Goal: Transaction & Acquisition: Purchase product/service

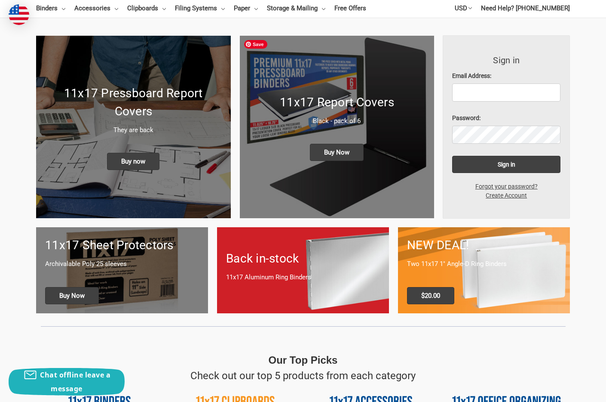
scroll to position [69, 0]
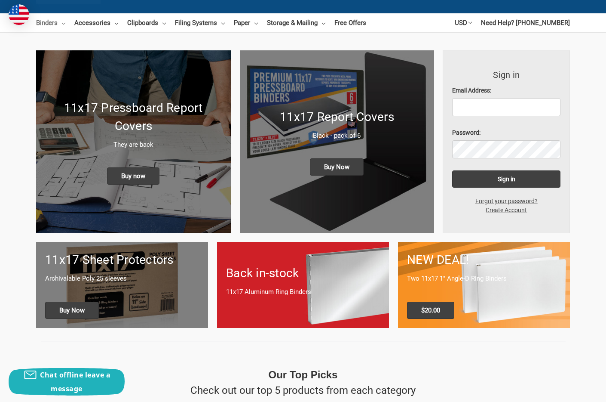
click at [47, 23] on link "Binders" at bounding box center [50, 22] width 29 height 19
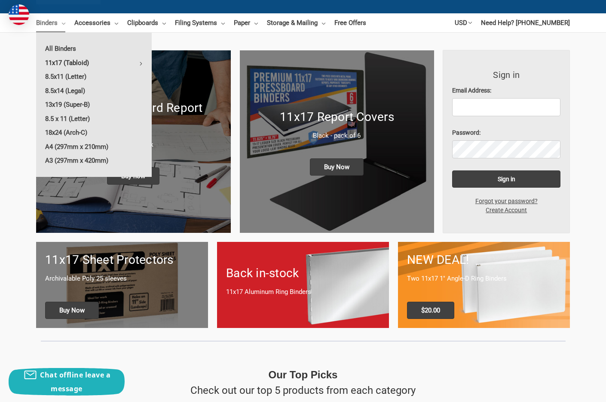
click at [83, 62] on link "11x17 (Tabloid)" at bounding box center [94, 63] width 116 height 14
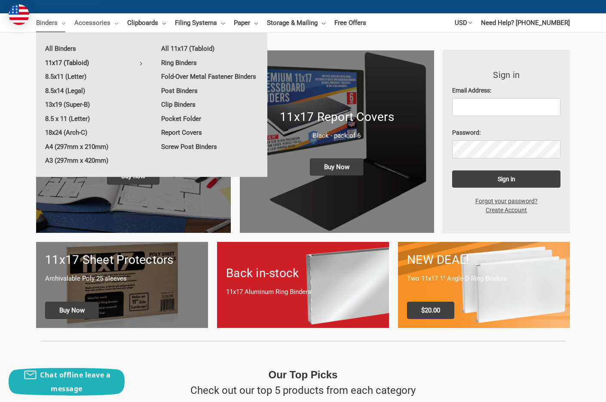
click at [100, 22] on link "Accessories" at bounding box center [96, 22] width 44 height 19
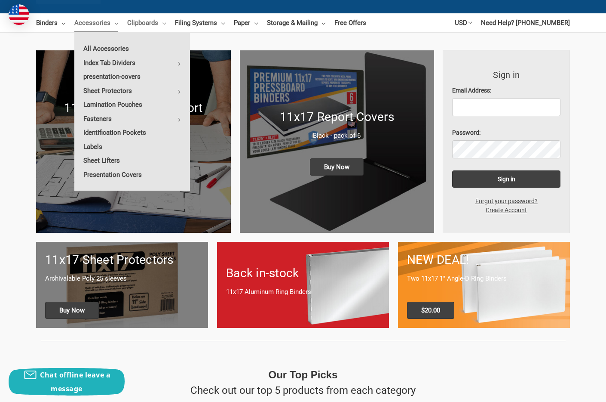
click at [144, 23] on link "Clipboards" at bounding box center [146, 22] width 39 height 19
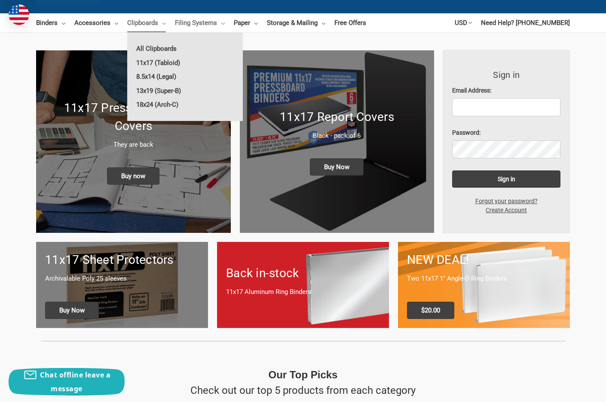
click at [210, 27] on link "Filing Systems" at bounding box center [200, 22] width 50 height 19
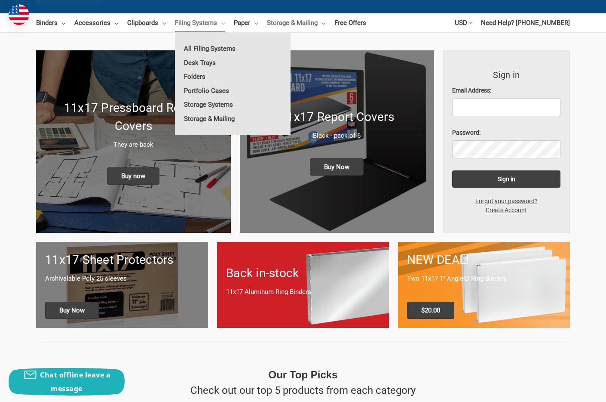
click at [297, 22] on link "Storage & Mailing" at bounding box center [296, 22] width 58 height 19
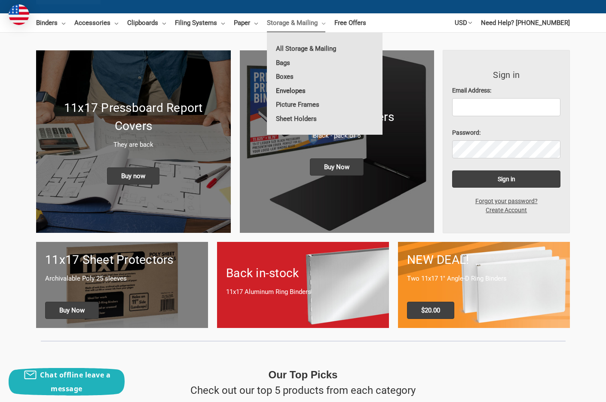
click at [293, 91] on link "Envelopes" at bounding box center [325, 91] width 116 height 14
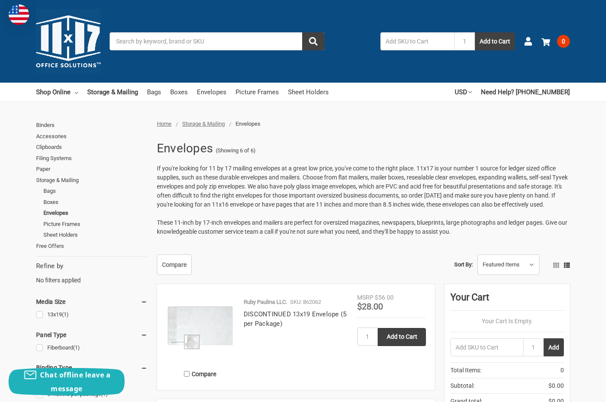
click at [160, 41] on input "Search" at bounding box center [217, 41] width 215 height 18
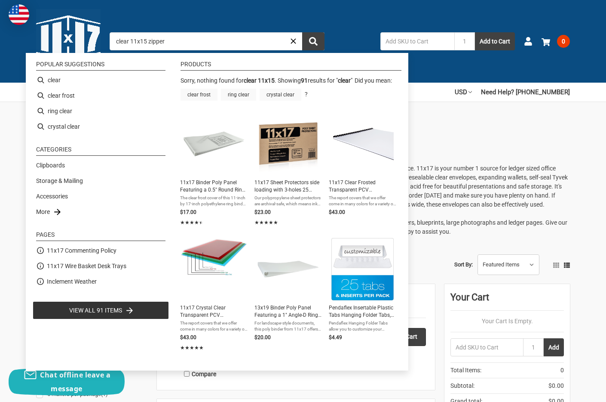
type input "clear"
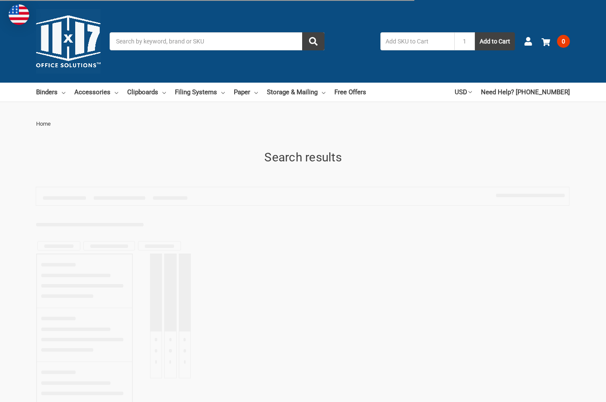
type input "clear"
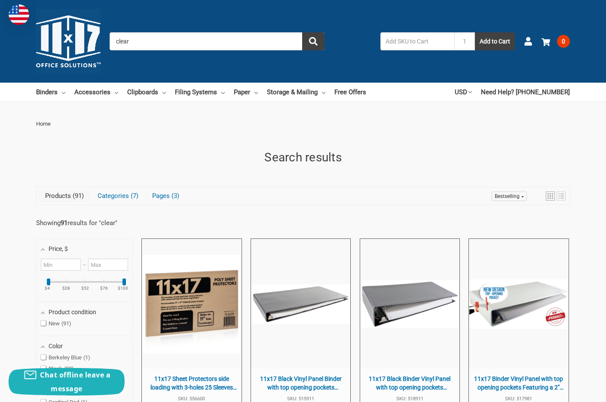
click at [186, 40] on input "clear" at bounding box center [217, 41] width 215 height 18
click at [412, 43] on input "text" at bounding box center [418, 41] width 74 height 18
type input "az-11-17"
click at [475, 32] on button "Add to Cart" at bounding box center [495, 41] width 40 height 18
